Goal: Information Seeking & Learning: Learn about a topic

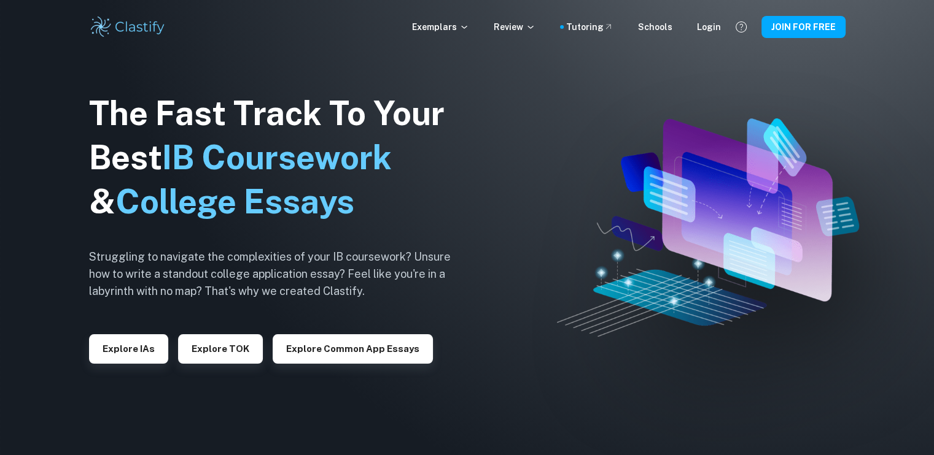
click at [142, 354] on button "Explore IAs" at bounding box center [128, 349] width 79 height 29
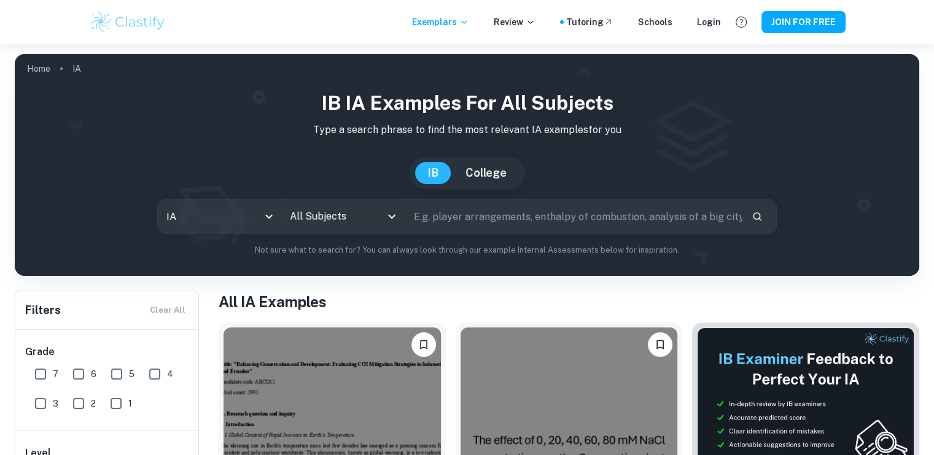
click at [442, 220] on input "text" at bounding box center [573, 217] width 336 height 34
click at [388, 215] on icon "Open" at bounding box center [391, 216] width 15 height 15
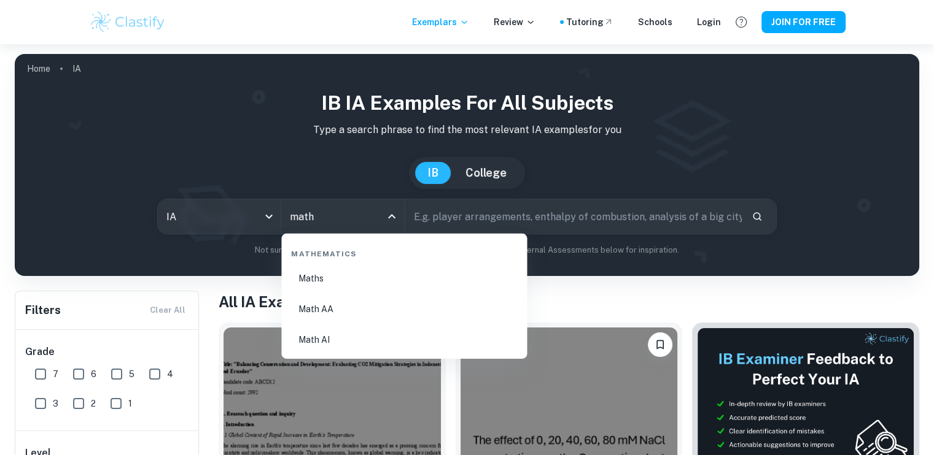
click at [374, 314] on li "Math AA" at bounding box center [404, 309] width 236 height 28
type input "Math AA"
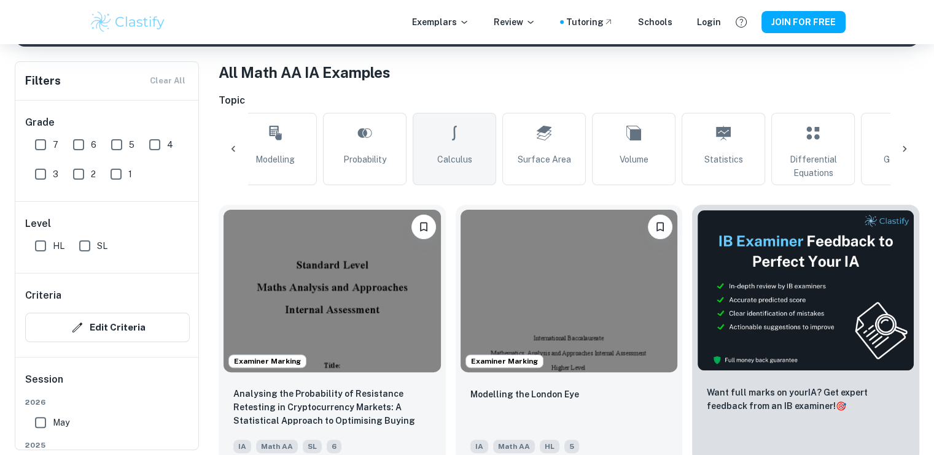
scroll to position [0, 260]
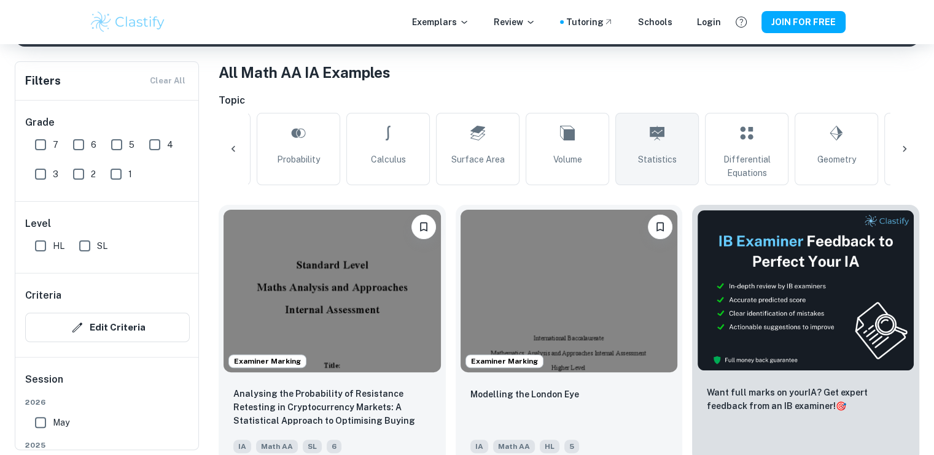
click at [667, 149] on link "Statistics" at bounding box center [656, 149] width 83 height 72
type input "Statistics"
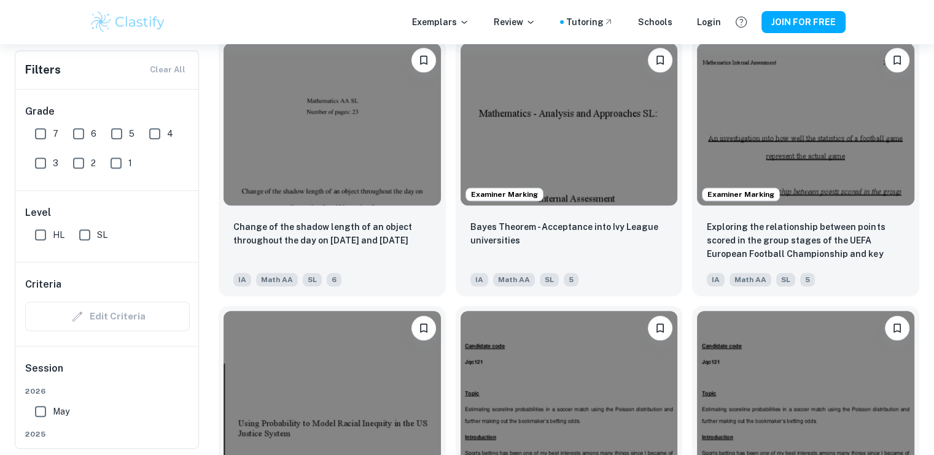
scroll to position [1468, 0]
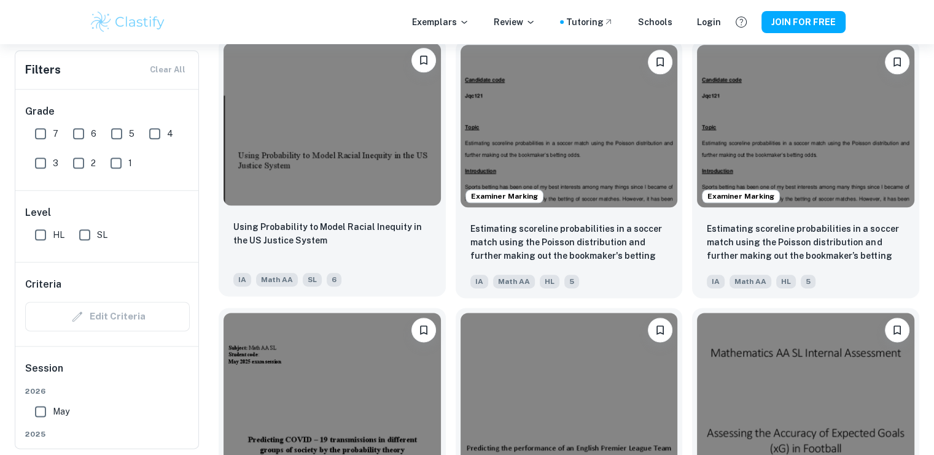
click at [403, 128] on img at bounding box center [331, 124] width 217 height 163
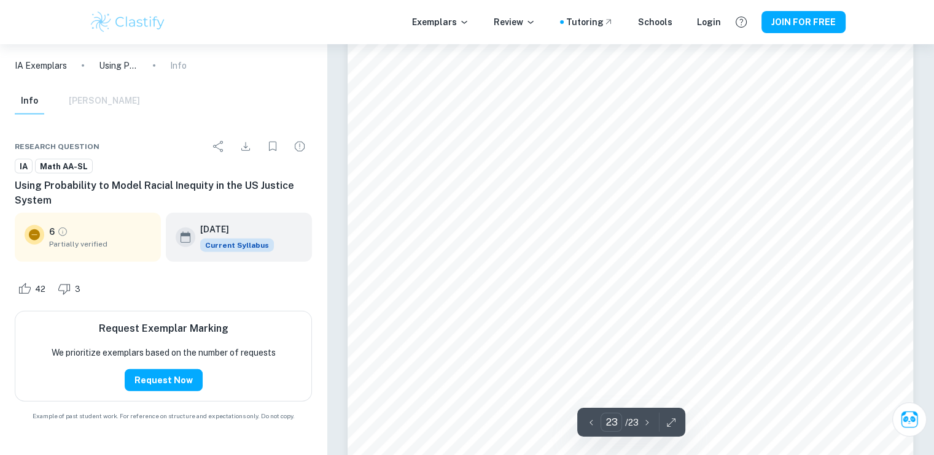
scroll to position [17032, 0]
type input "22"
